Goal: Information Seeking & Learning: Learn about a topic

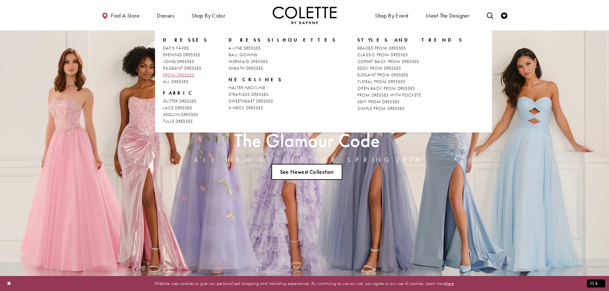
click at [173, 74] on span "PROM DRESSES" at bounding box center [178, 75] width 31 height 6
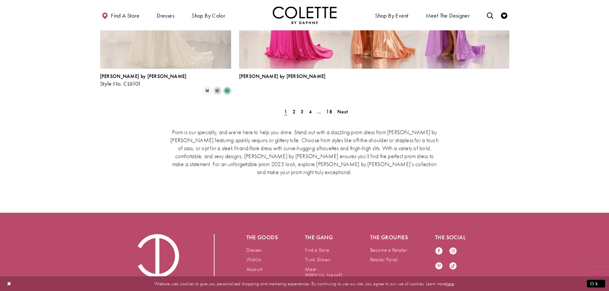
scroll to position [1494, 0]
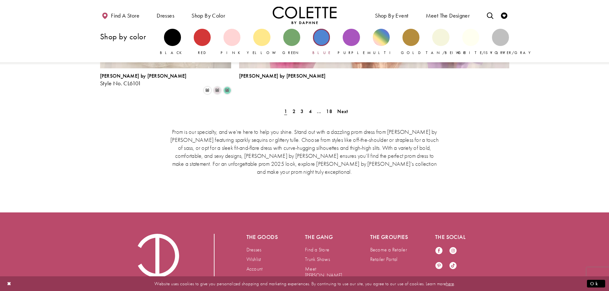
click at [317, 37] on div "Primary block" at bounding box center [321, 37] width 17 height 17
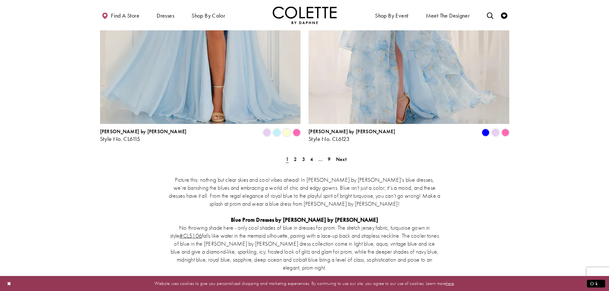
scroll to position [1214, 0]
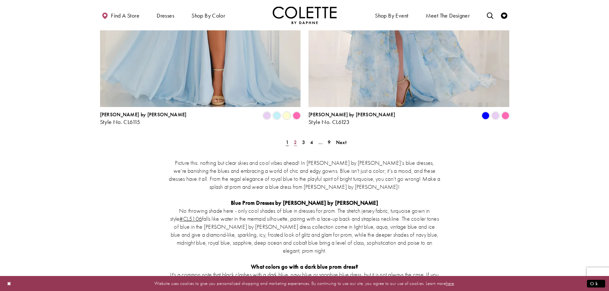
click at [294, 139] on span "2" at bounding box center [295, 142] width 3 height 7
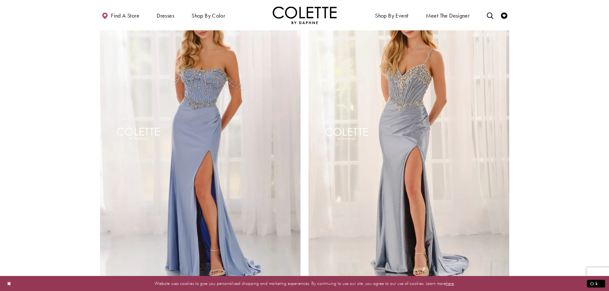
scroll to position [1121, 0]
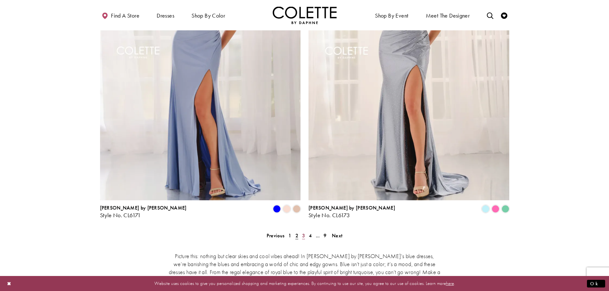
click at [303, 232] on span "3" at bounding box center [303, 235] width 3 height 7
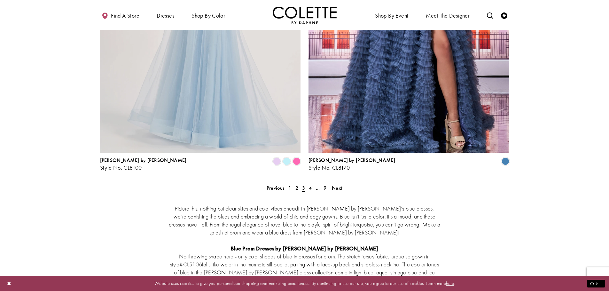
scroll to position [1217, 0]
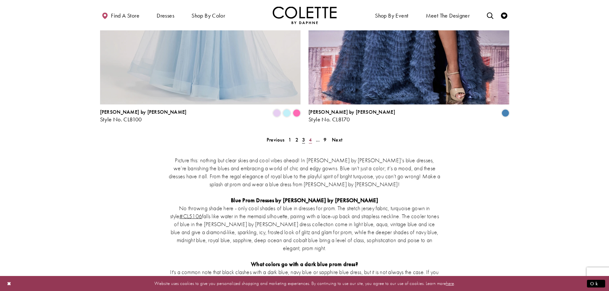
click at [311, 136] on span "4" at bounding box center [310, 139] width 3 height 7
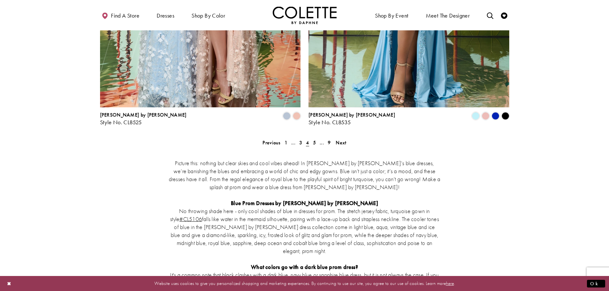
scroll to position [1217, 0]
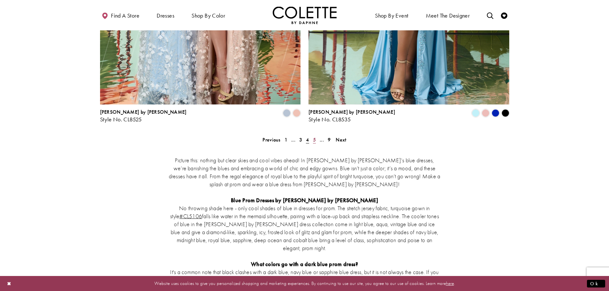
click at [313, 136] on span "5" at bounding box center [314, 139] width 3 height 7
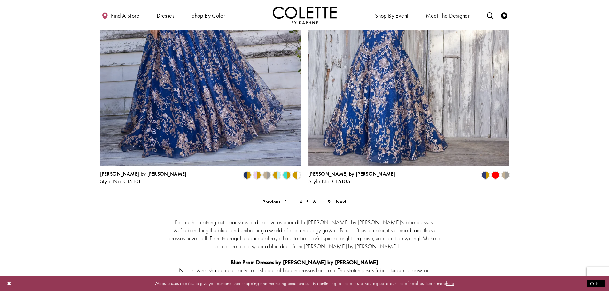
scroll to position [1153, 0]
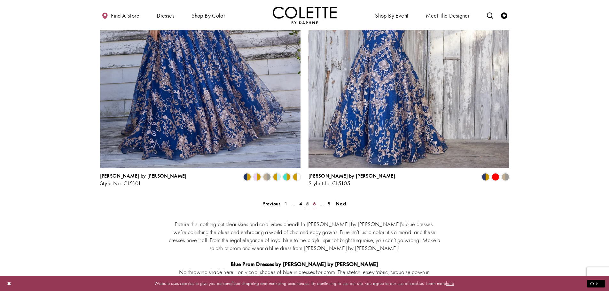
click at [312, 199] on link "6" at bounding box center [314, 203] width 7 height 9
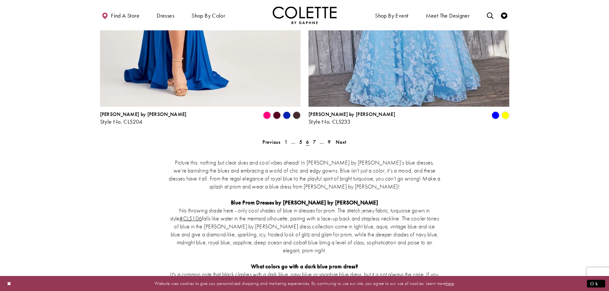
scroll to position [1217, 0]
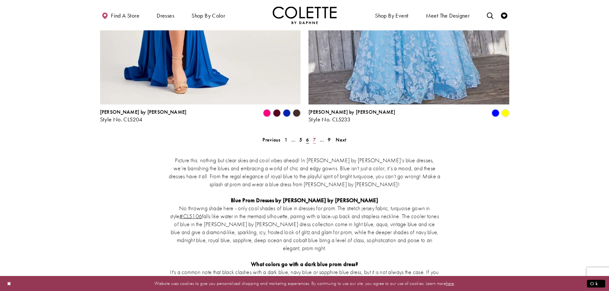
click at [313, 136] on span "7" at bounding box center [314, 139] width 3 height 7
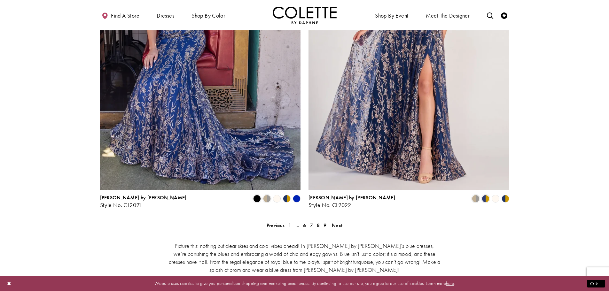
scroll to position [1185, 0]
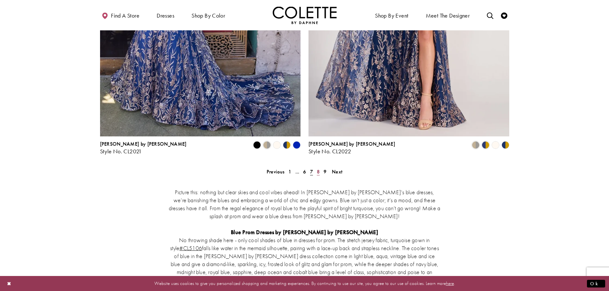
click at [319, 168] on span "8" at bounding box center [318, 171] width 3 height 7
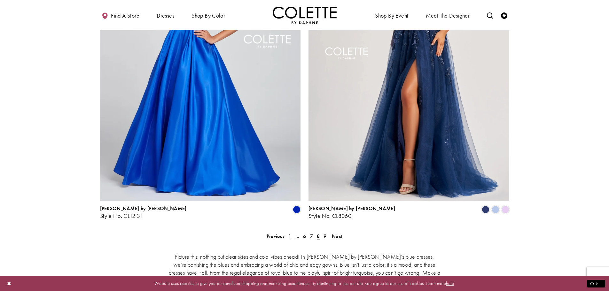
scroll to position [1153, 0]
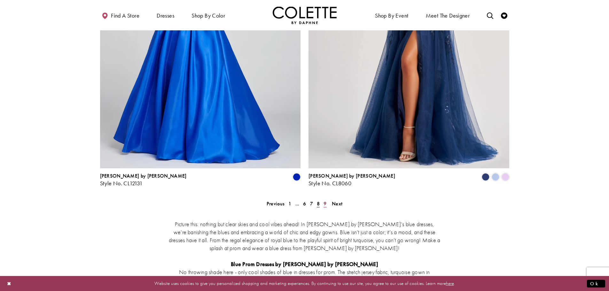
click at [328, 199] on link "9" at bounding box center [324, 203] width 7 height 9
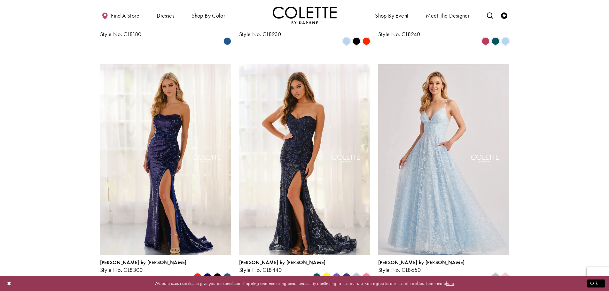
scroll to position [258, 0]
